Goal: Information Seeking & Learning: Check status

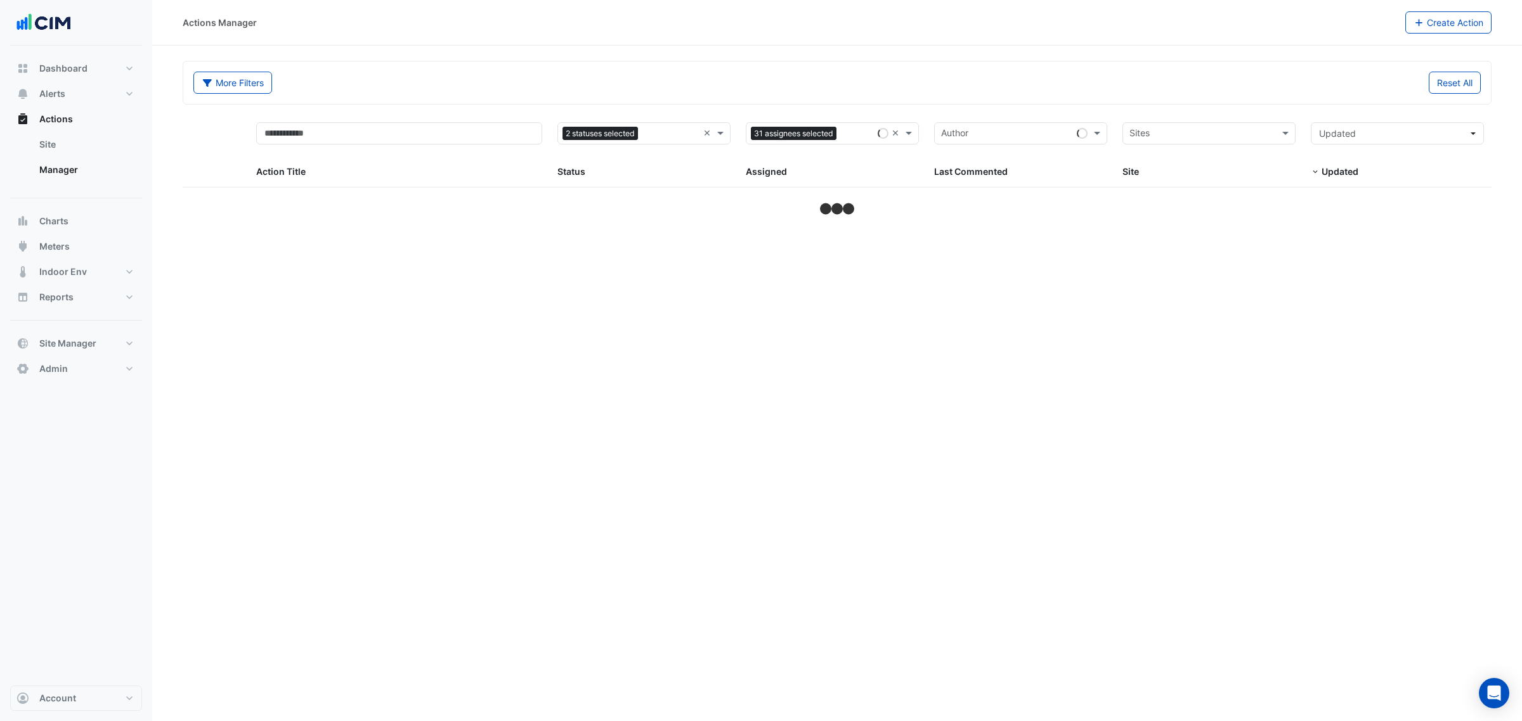
select select "***"
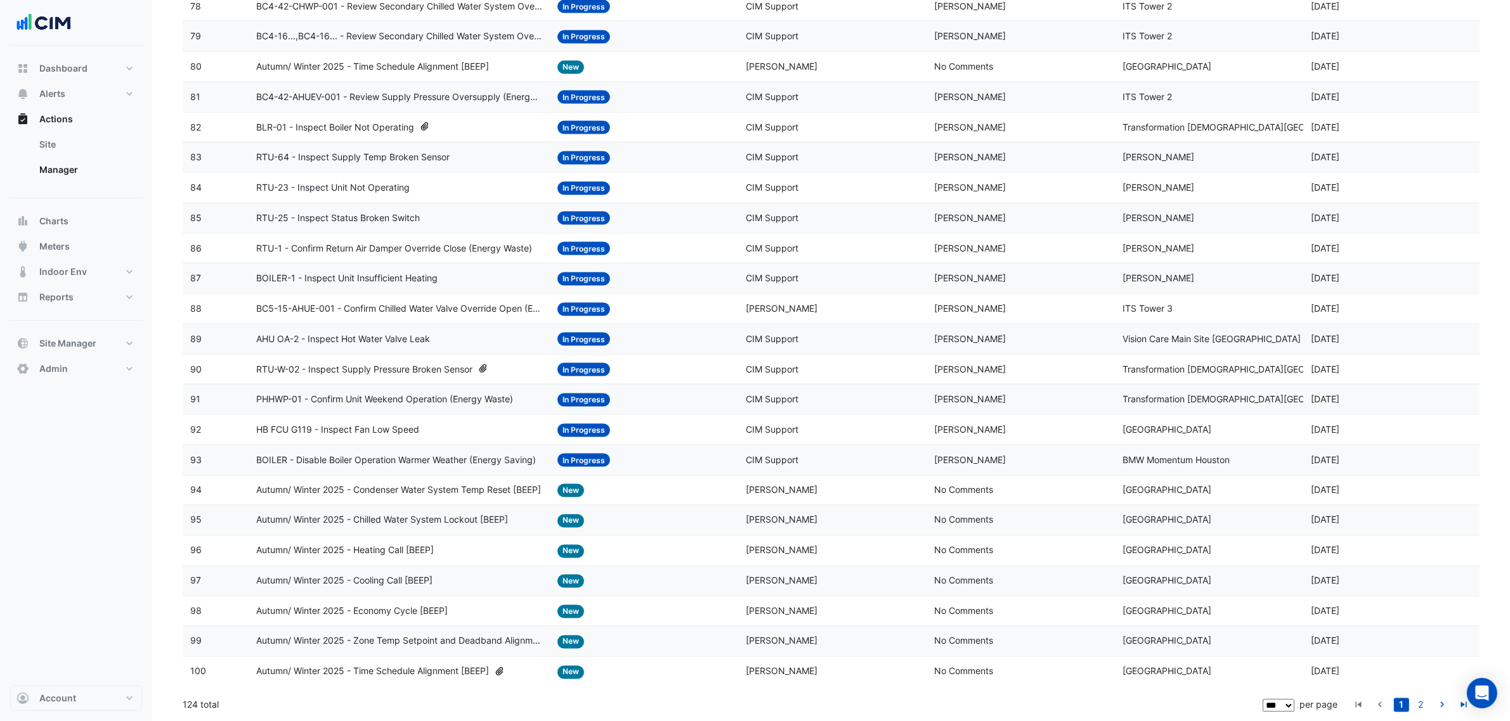
scroll to position [2544, 0]
click at [1421, 702] on link "2" at bounding box center [1420, 706] width 15 height 14
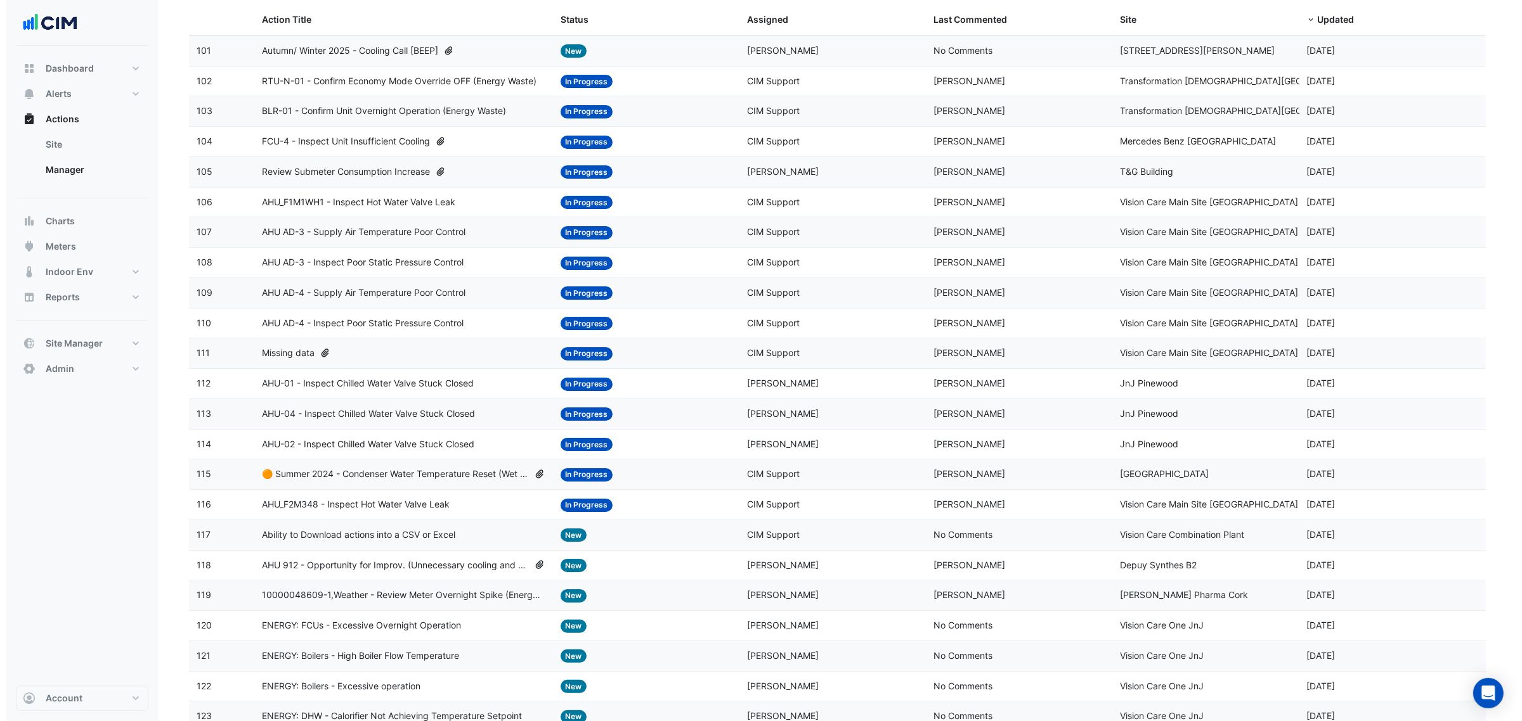
scroll to position [73, 0]
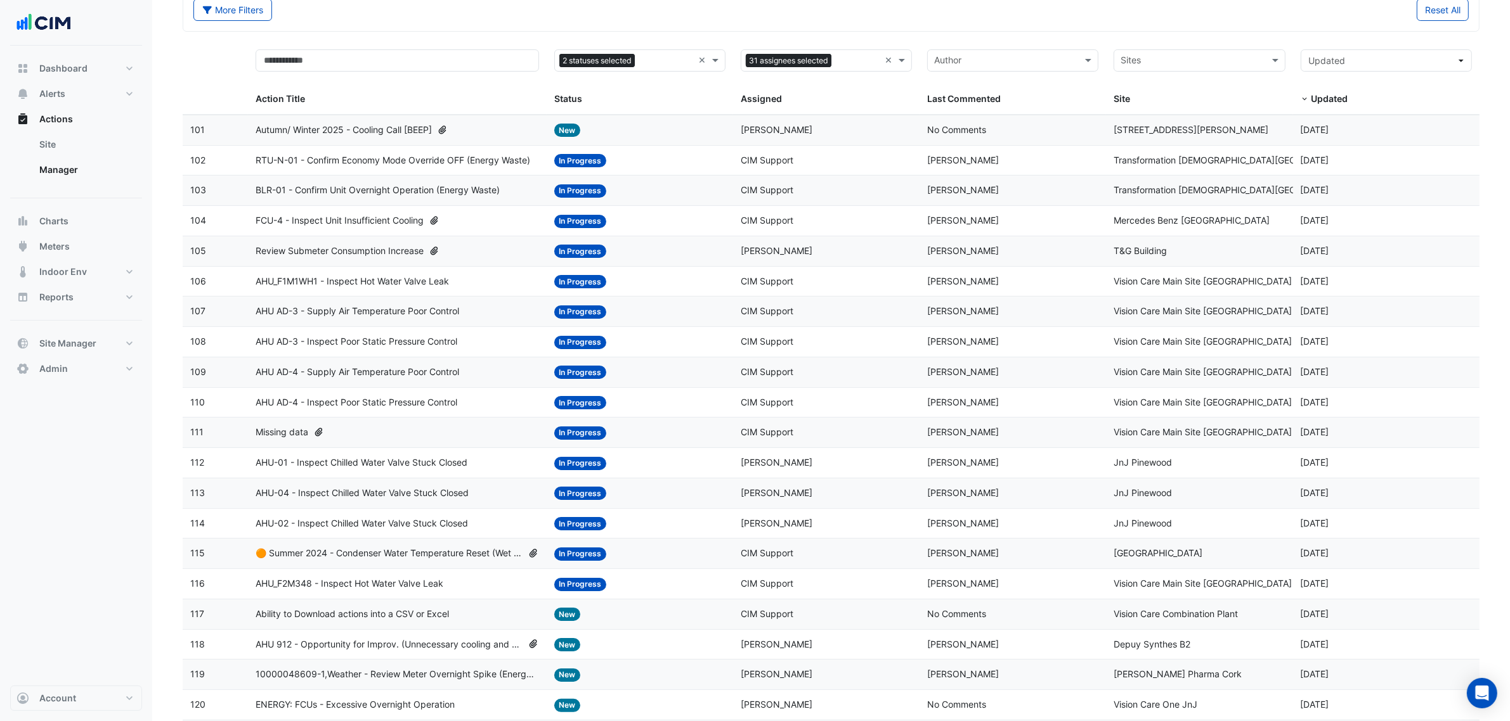
click at [363, 252] on span "Review Submeter Consumption Increase" at bounding box center [340, 251] width 168 height 15
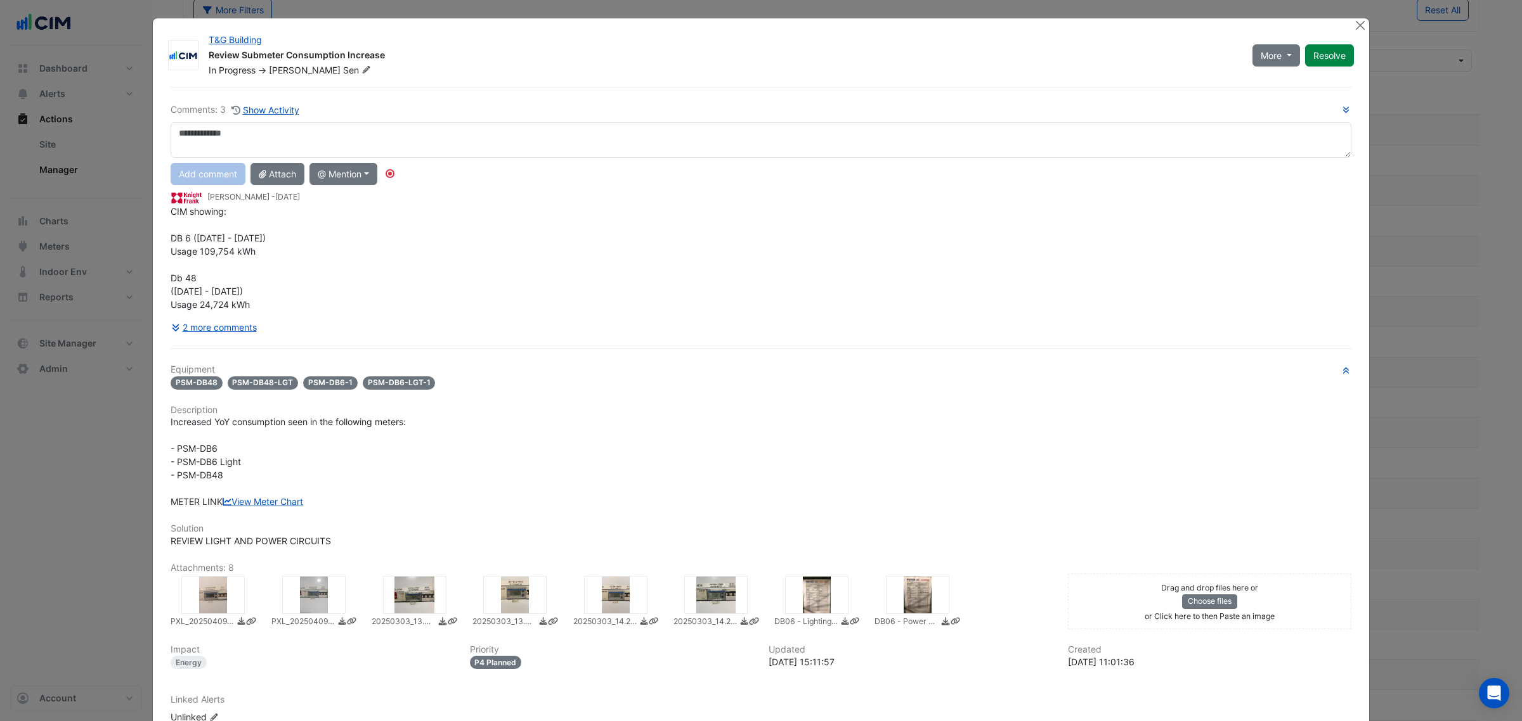
click at [227, 323] on button "2 more comments" at bounding box center [214, 327] width 87 height 22
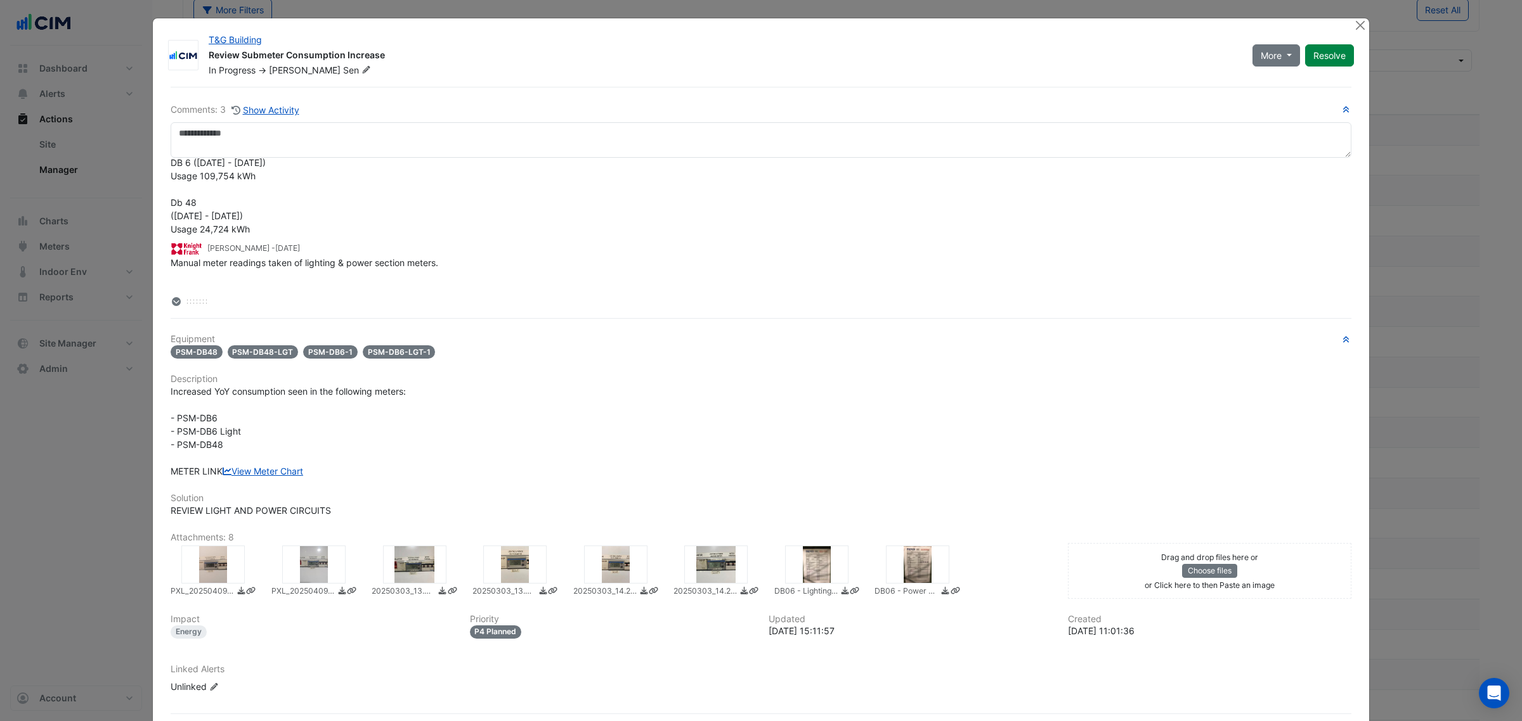
scroll to position [0, 0]
click at [361, 71] on icon at bounding box center [366, 70] width 10 height 8
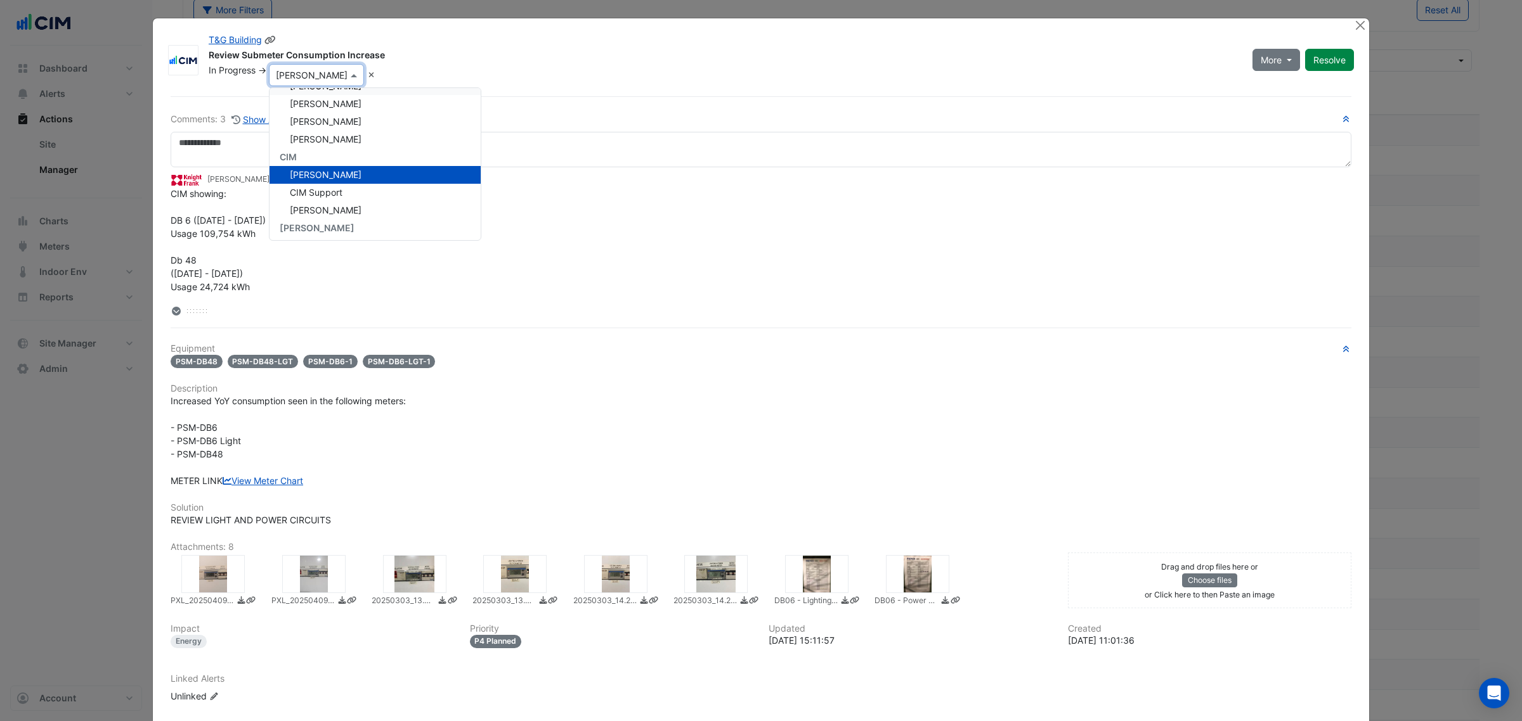
scroll to position [79, 0]
click at [486, 74] on div "In Progress -> × [PERSON_NAME] Unassigned [PERSON_NAME] [PERSON_NAME] [PERSON_N…" at bounding box center [722, 75] width 1031 height 22
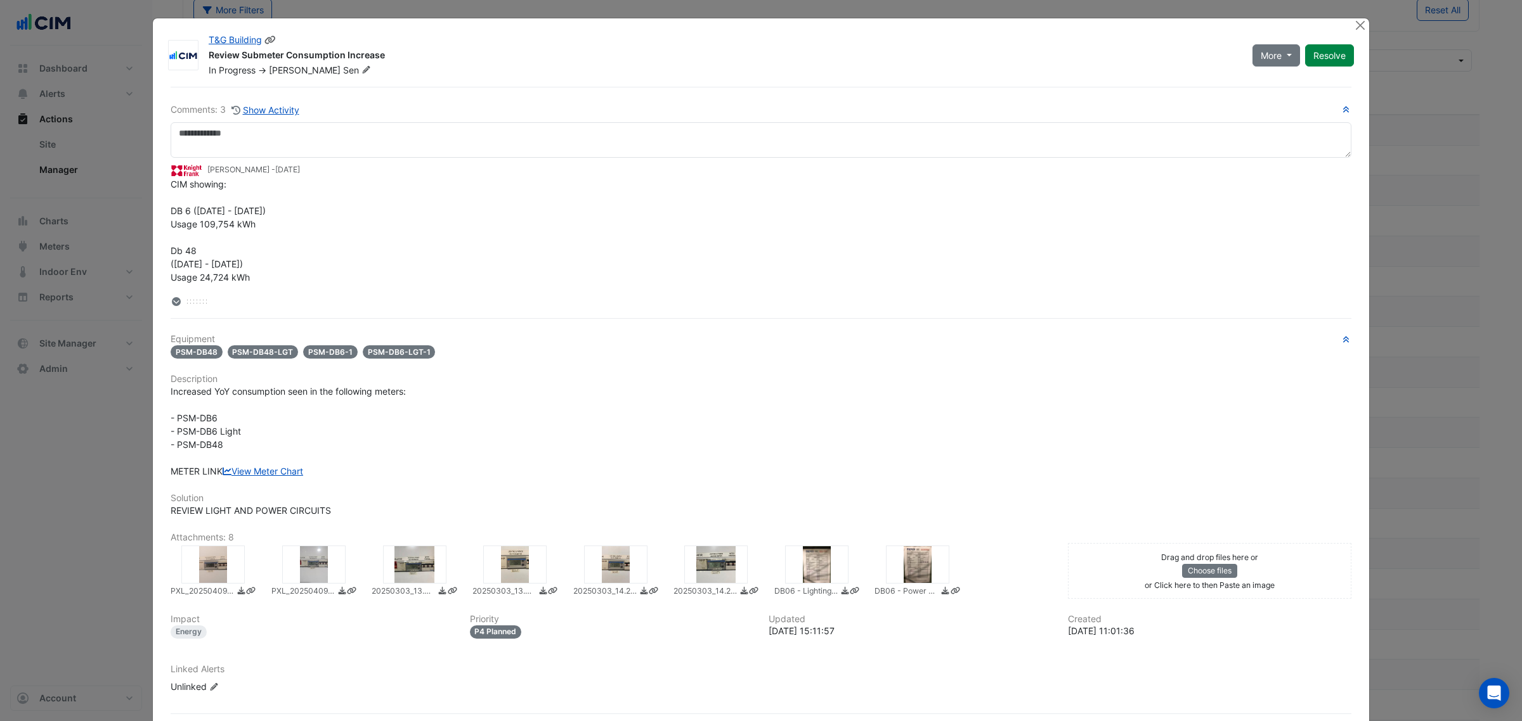
click at [1267, 60] on span "More" at bounding box center [1270, 55] width 21 height 13
click at [652, 256] on div "CIM showing: DB 6 ([DATE] - [DATE]) Usage 109,754 kWh Db 48 ([DATE] - [DATE]) U…" at bounding box center [761, 231] width 1181 height 107
click at [208, 584] on div at bounding box center [212, 565] width 63 height 38
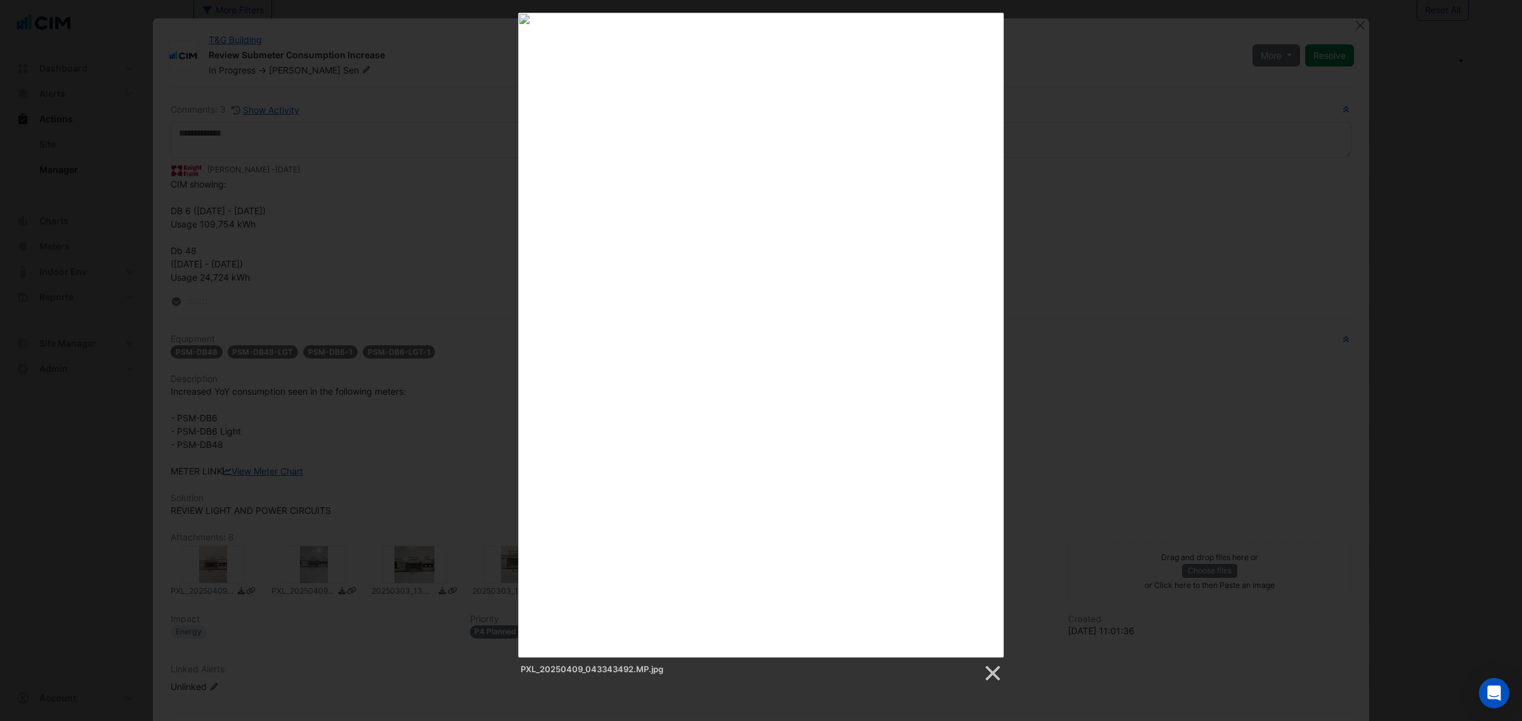
click at [1061, 150] on div "PXL_20250409_043343492.MP.jpg" at bounding box center [761, 348] width 1522 height 671
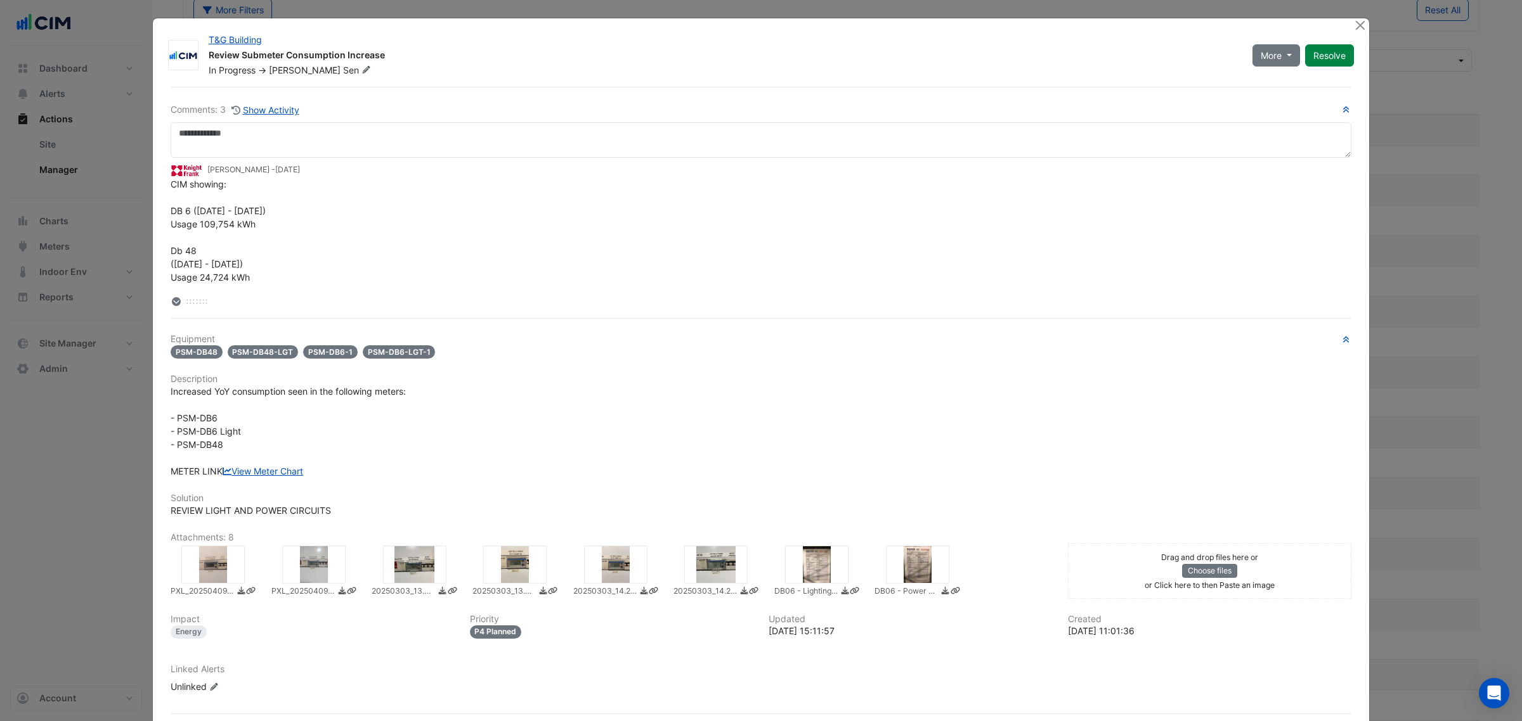
click at [172, 301] on icon at bounding box center [176, 301] width 9 height 9
click at [173, 299] on icon at bounding box center [176, 301] width 9 height 9
click at [1357, 29] on button "Close" at bounding box center [1359, 24] width 13 height 13
